Goal: Find contact information: Find contact information

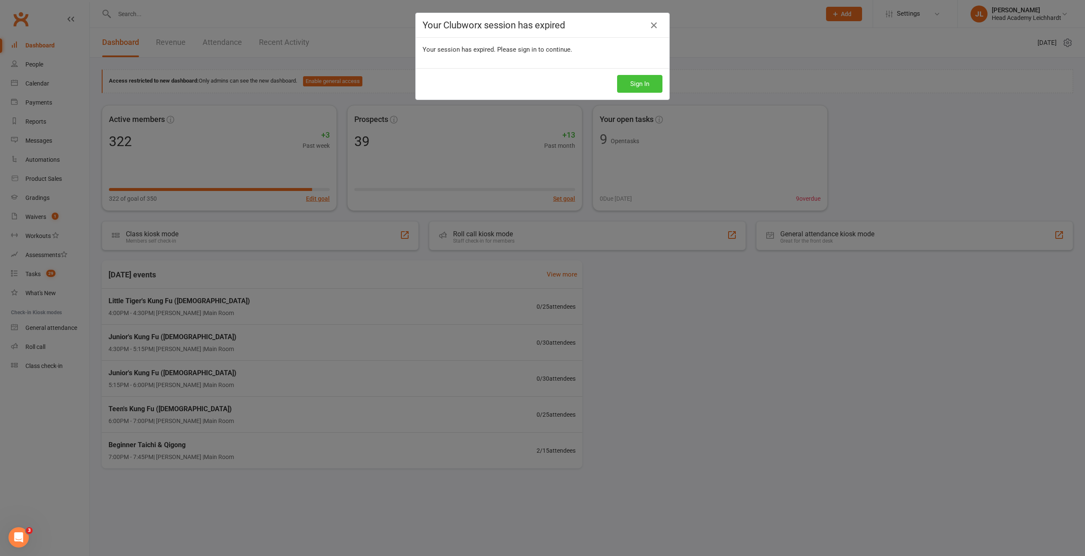
click at [642, 81] on button "Sign In" at bounding box center [639, 84] width 45 height 18
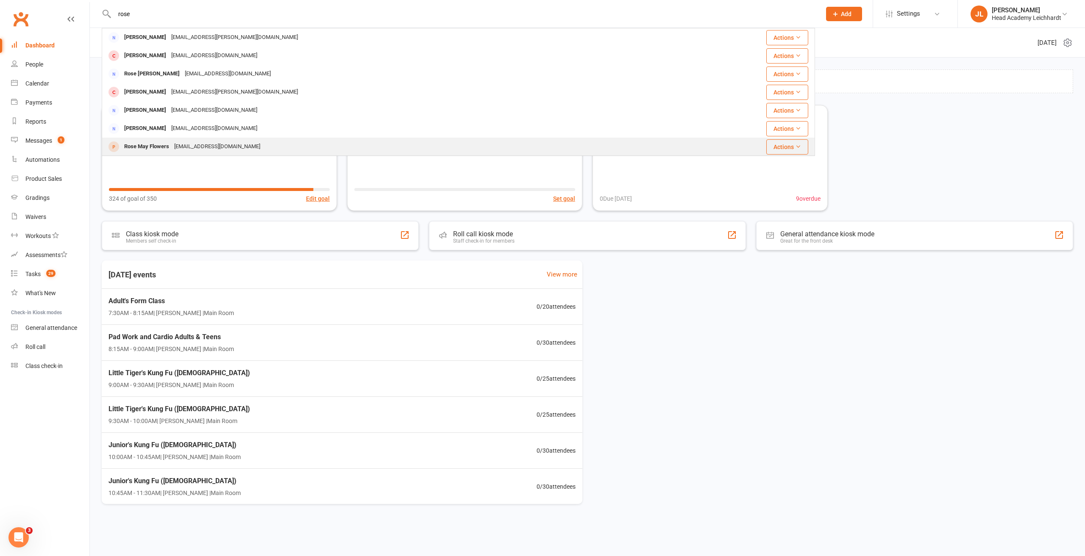
type input "rose"
click at [226, 144] on div "rosemayf@tpg.com.au" at bounding box center [217, 147] width 91 height 12
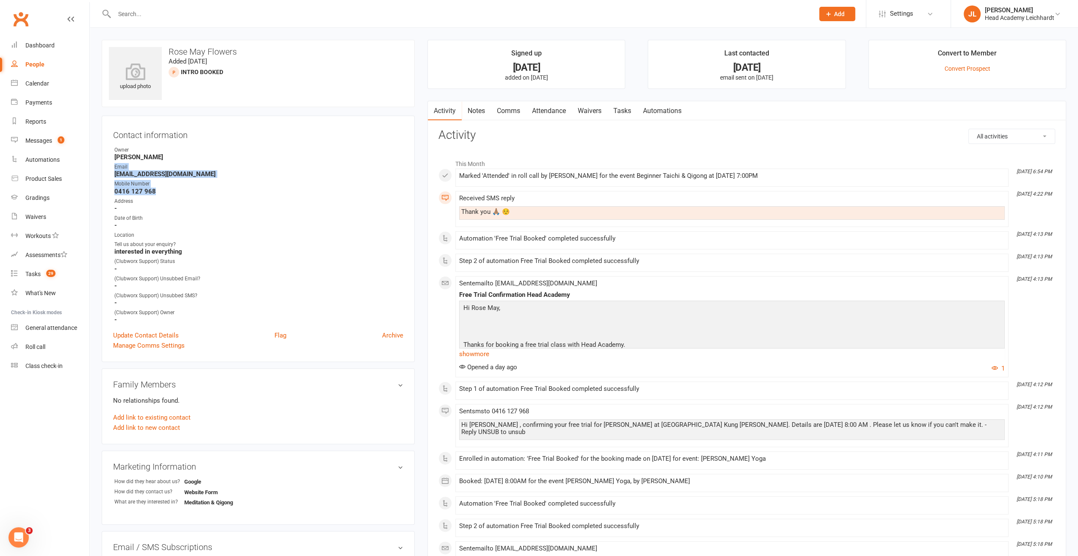
drag, startPoint x: 160, startPoint y: 191, endPoint x: 111, endPoint y: 170, distance: 53.2
click at [111, 170] on div "Contact information Owner Nathan Head Email rosemayf@tpg.com.au Mobile Number 0…" at bounding box center [258, 239] width 313 height 247
copy ul "Email rosemayf@tpg.com.au Mobile Number 0416 127 968"
click at [39, 71] on link "People" at bounding box center [50, 64] width 78 height 19
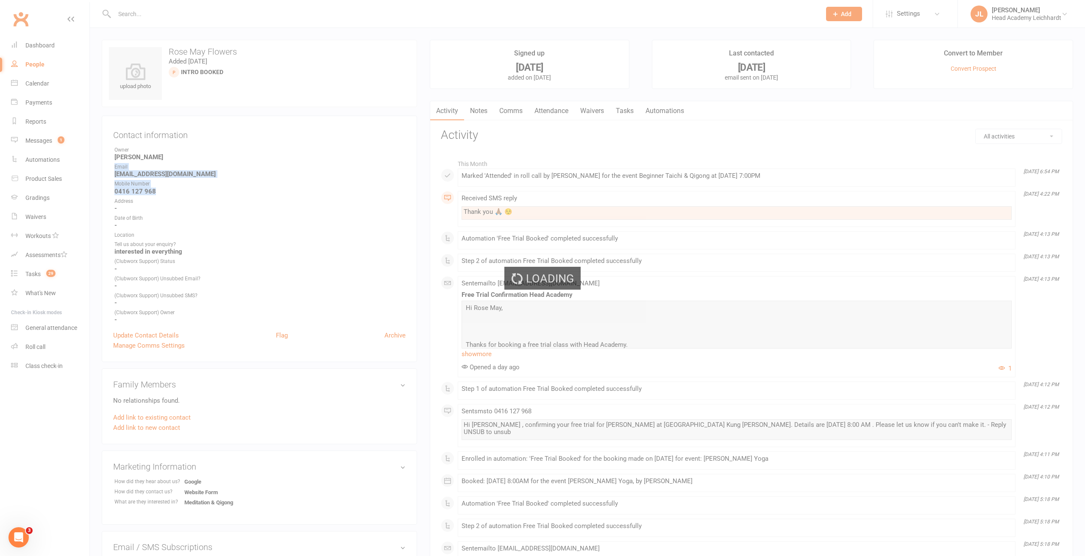
select select "100"
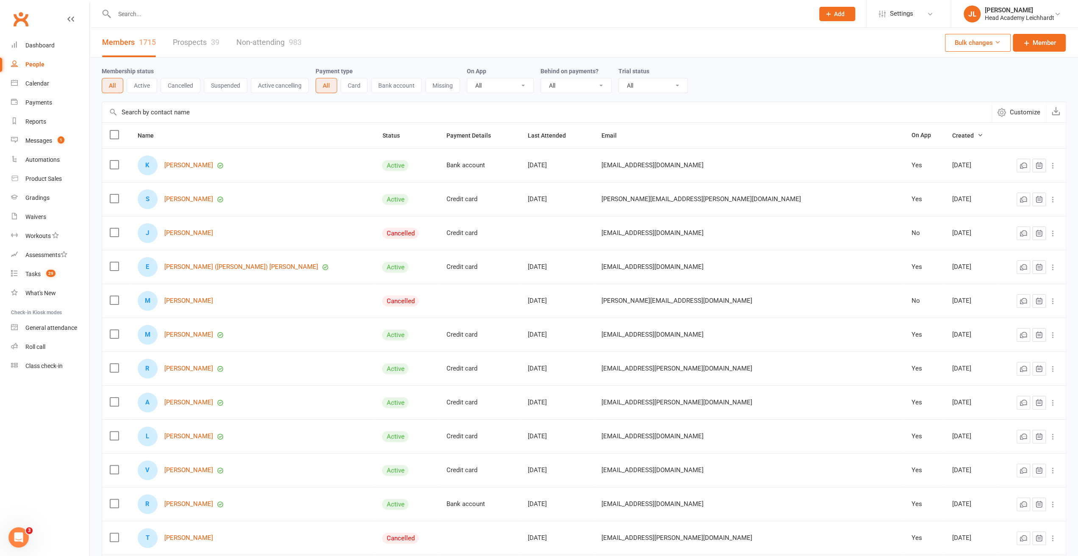
click at [221, 39] on div "Members 1715 Prospects 39 Non-attending 983" at bounding box center [202, 42] width 224 height 29
click at [211, 39] on div "39" at bounding box center [215, 42] width 8 height 9
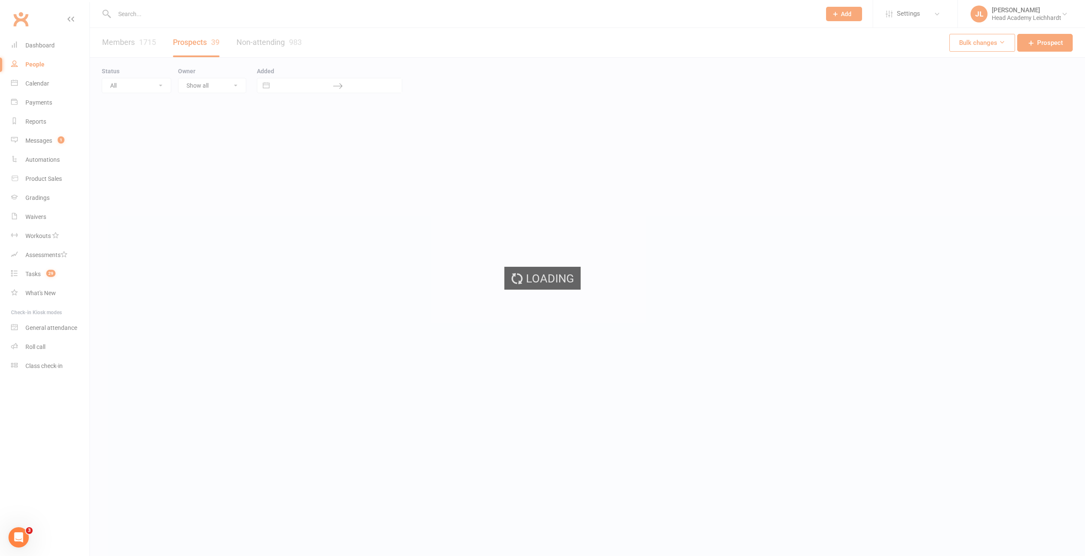
select select "50"
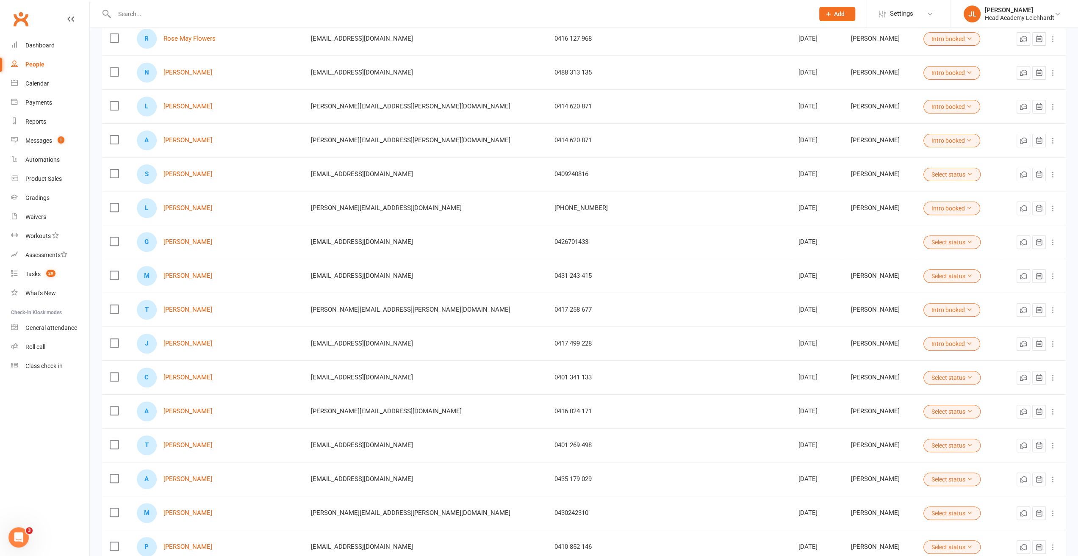
scroll to position [254, 0]
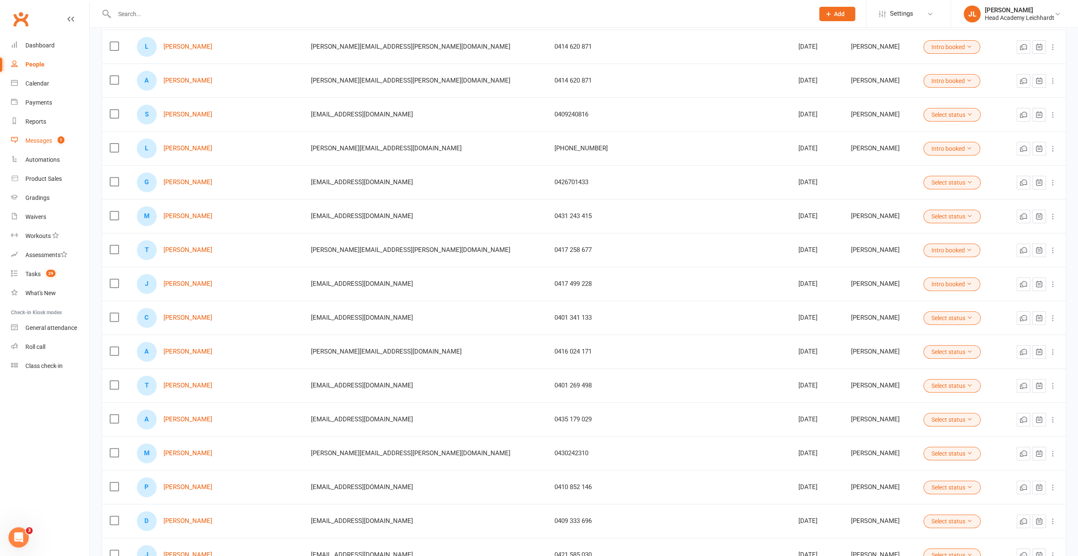
click at [67, 146] on link "Messages 1" at bounding box center [50, 140] width 78 height 19
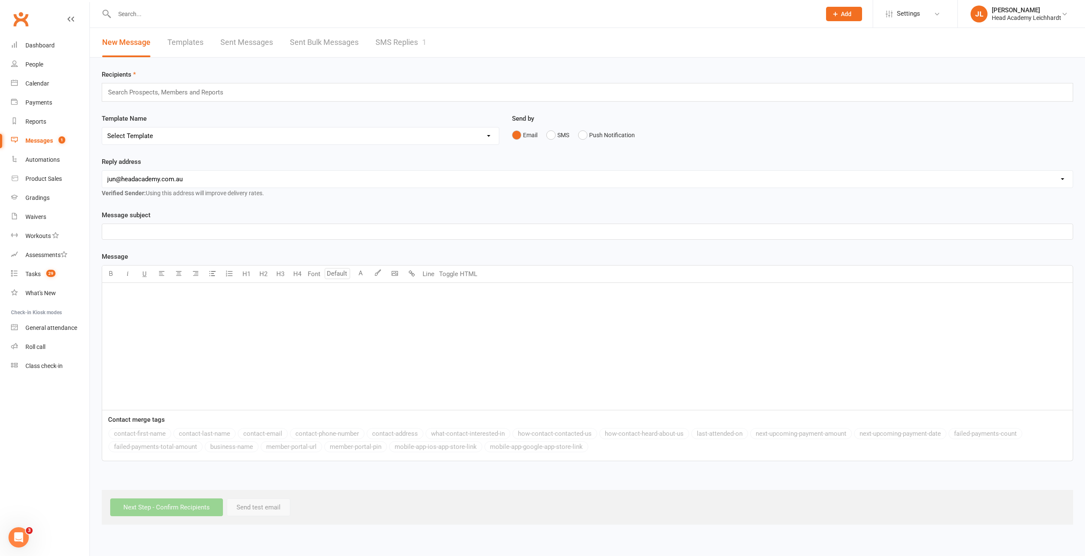
click at [61, 140] on span "1" at bounding box center [61, 139] width 7 height 7
click at [406, 43] on link "SMS Replies 1" at bounding box center [400, 42] width 51 height 29
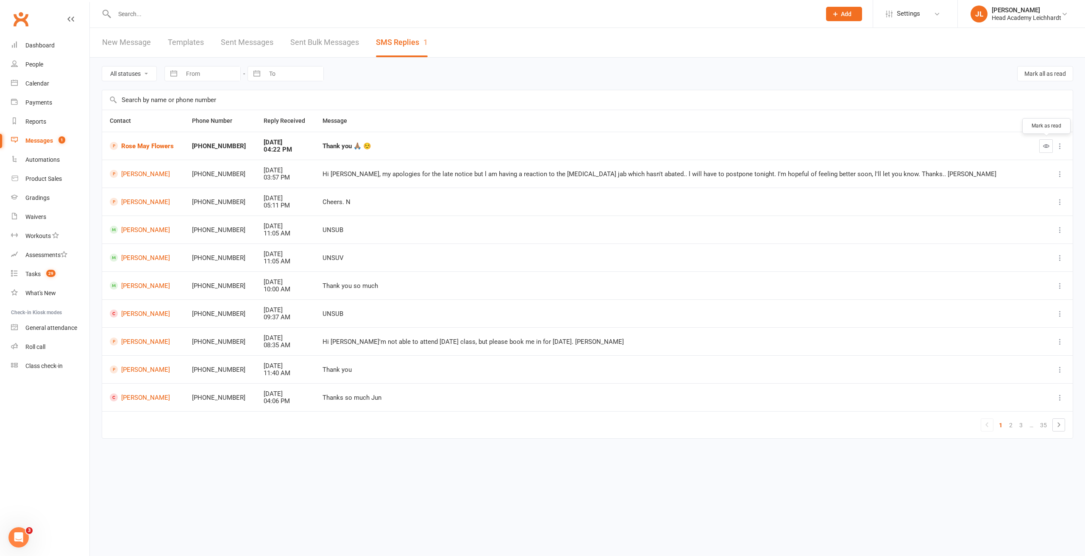
click at [1044, 144] on icon "button" at bounding box center [1046, 146] width 6 height 6
click at [44, 40] on link "Dashboard" at bounding box center [50, 45] width 78 height 19
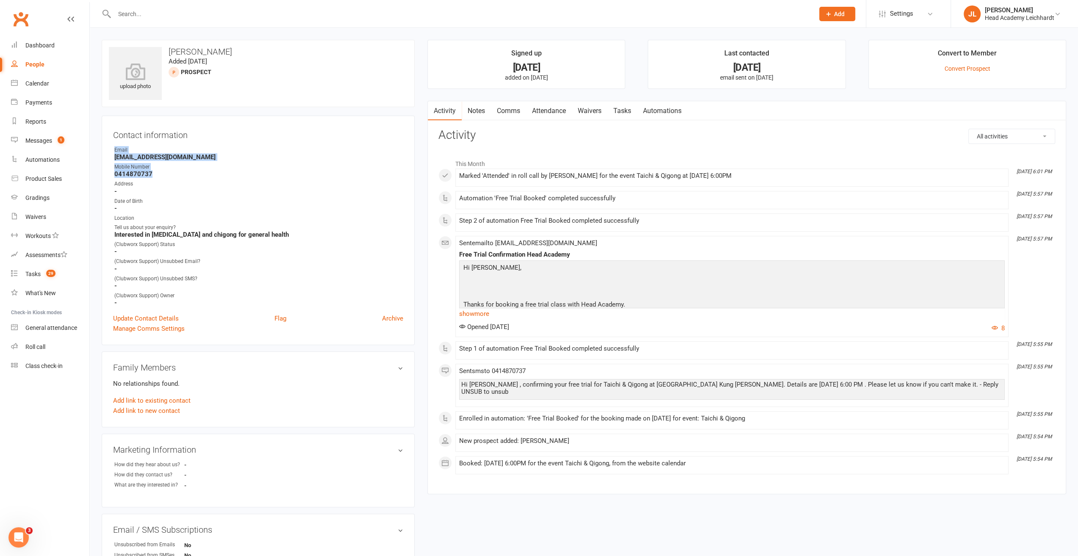
drag, startPoint x: 158, startPoint y: 174, endPoint x: 115, endPoint y: 150, distance: 49.1
click at [115, 150] on ul "Owner Email artista4545@gmail.com Mobile Number 0414870737 Address - Date of Bi…" at bounding box center [258, 226] width 290 height 161
copy ul "Email artista4545@gmail.com Mobile Number 0414870737"
